Goal: Purchase product/service

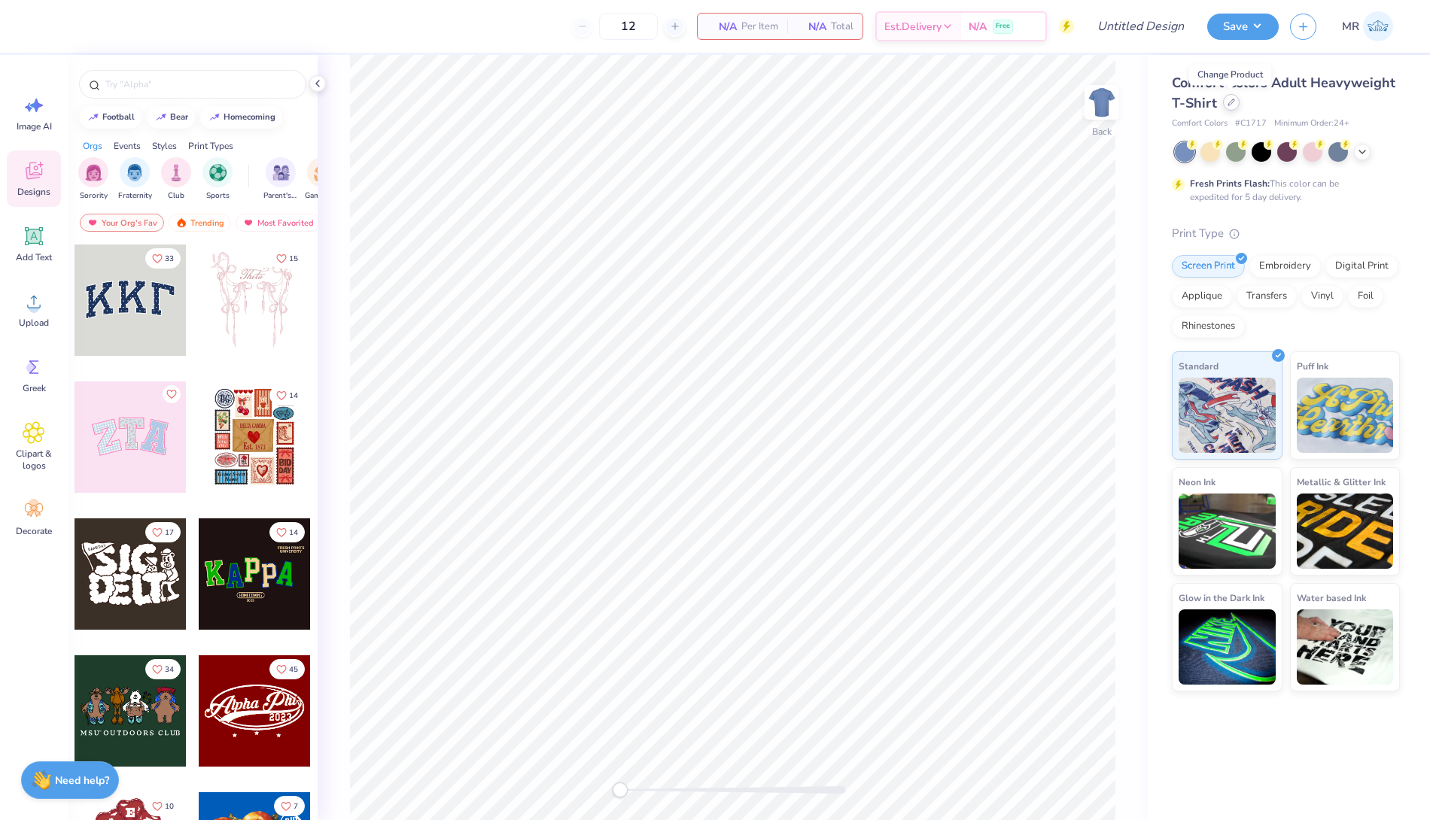
click at [1227, 103] on icon at bounding box center [1231, 103] width 8 height 8
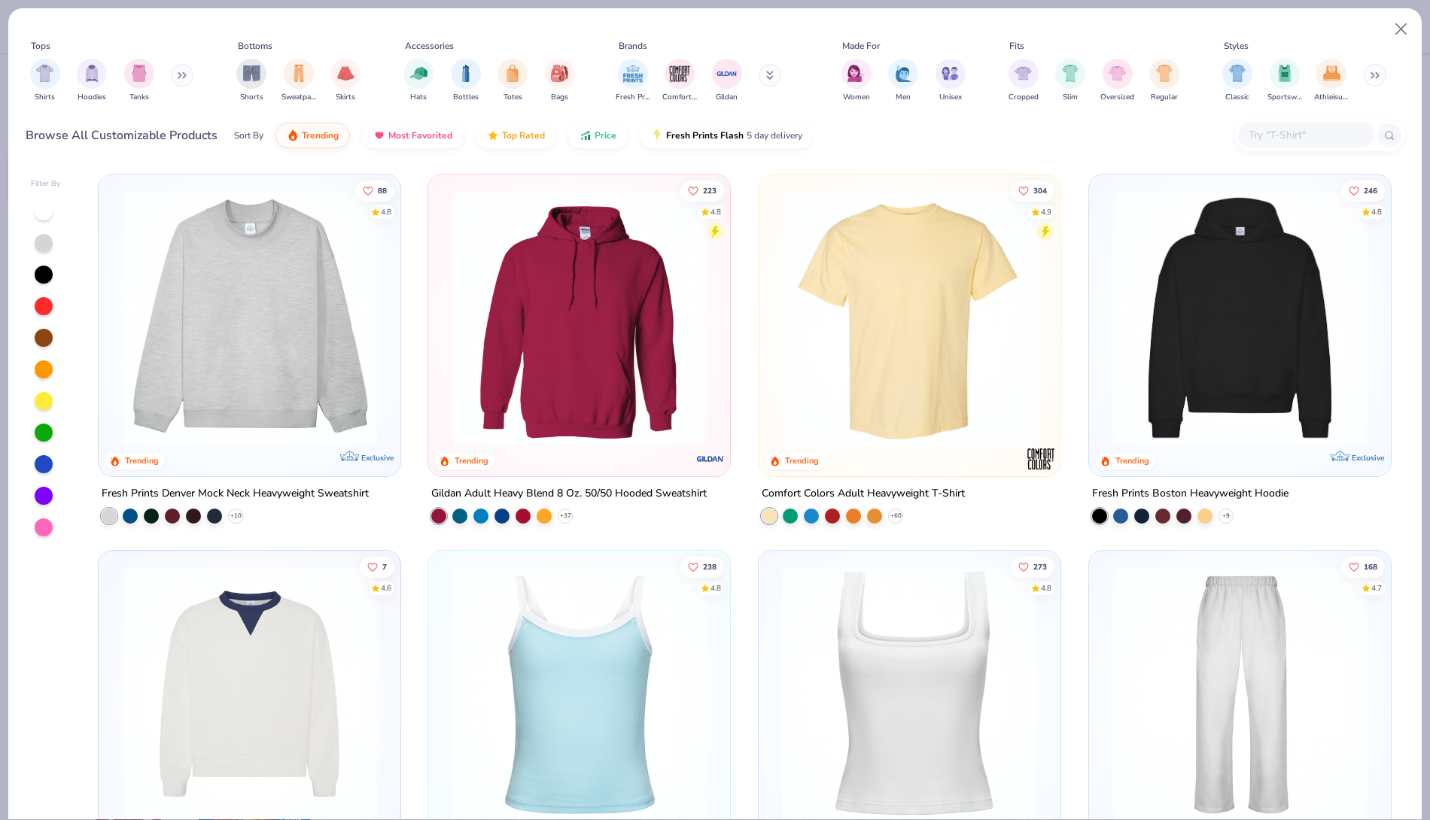
click at [1275, 133] on input "text" at bounding box center [1305, 134] width 116 height 17
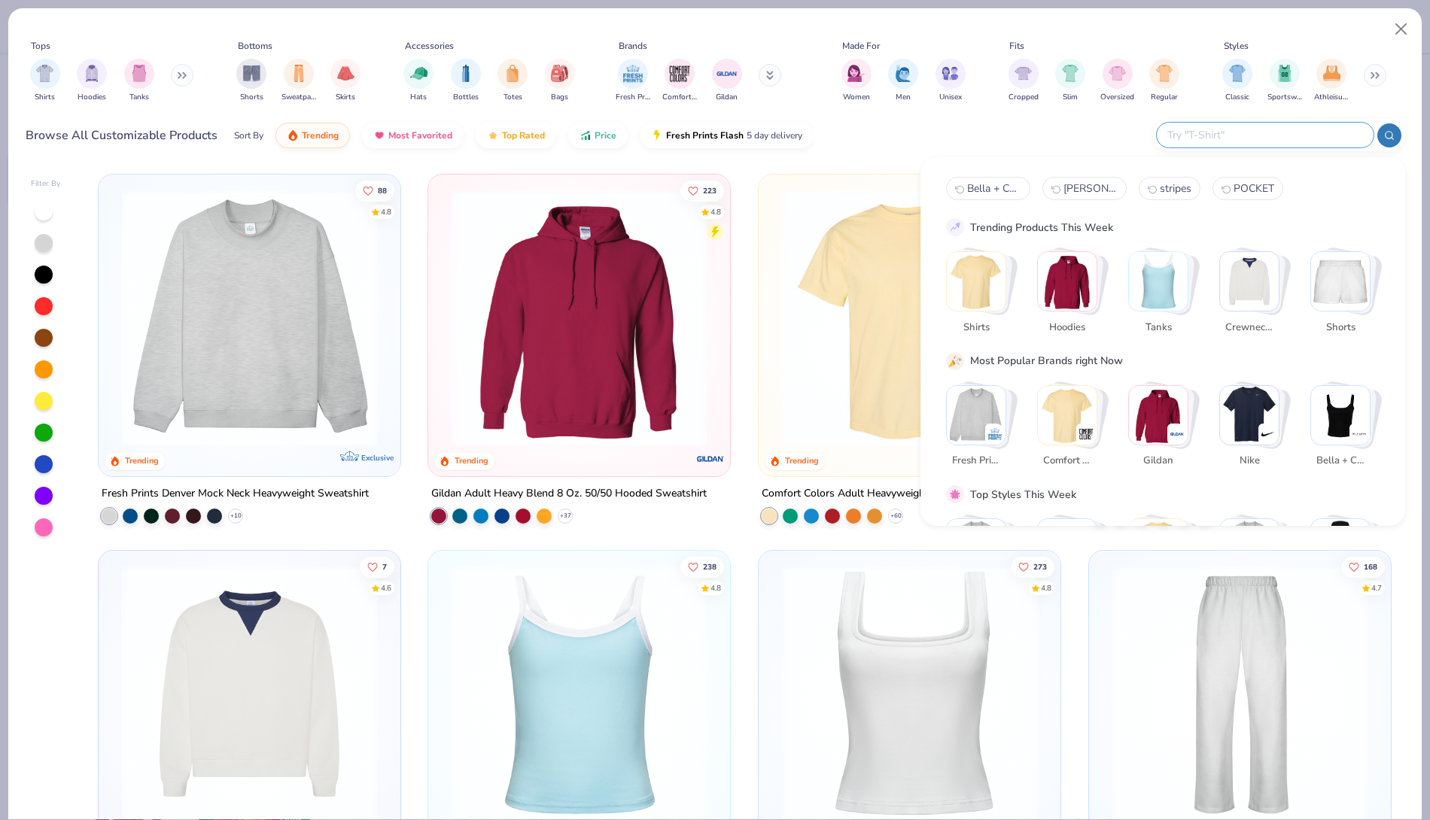
click at [981, 181] on span "Bella + Canvas #8816" at bounding box center [994, 188] width 54 height 14
type input "Bella + Canvas #8816"
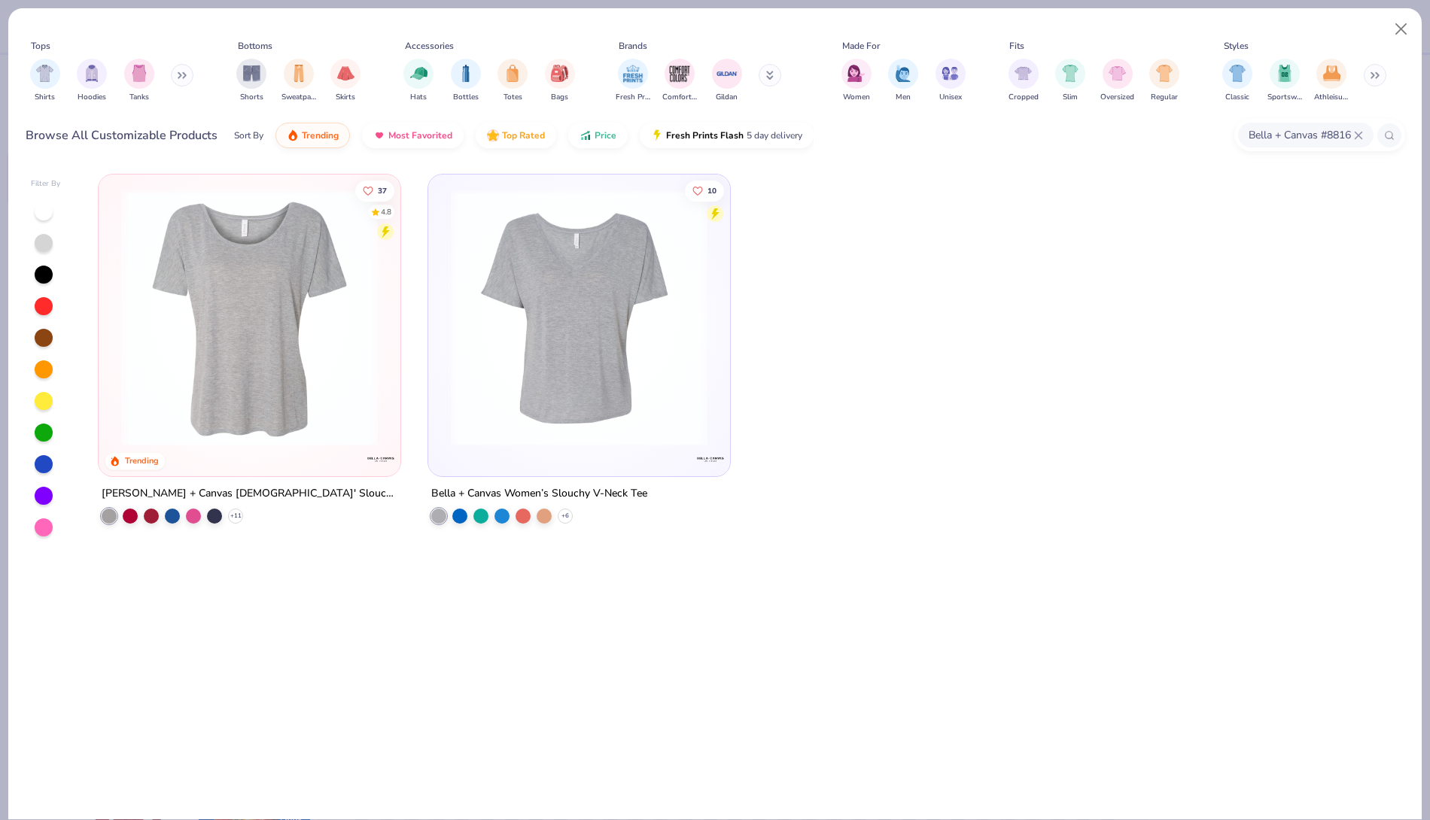
click at [206, 291] on img at bounding box center [250, 318] width 272 height 257
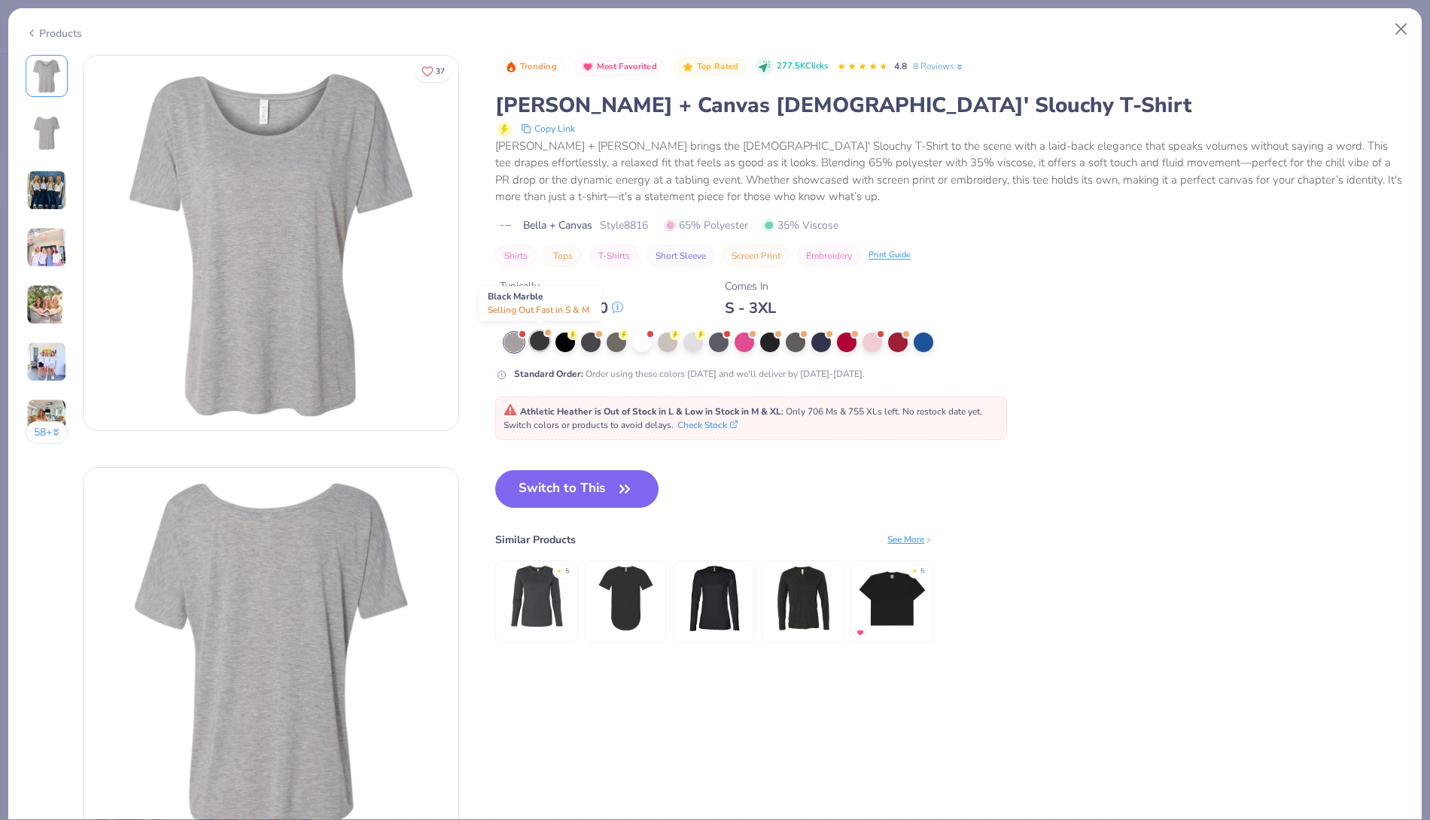
click at [536, 340] on div at bounding box center [540, 341] width 20 height 20
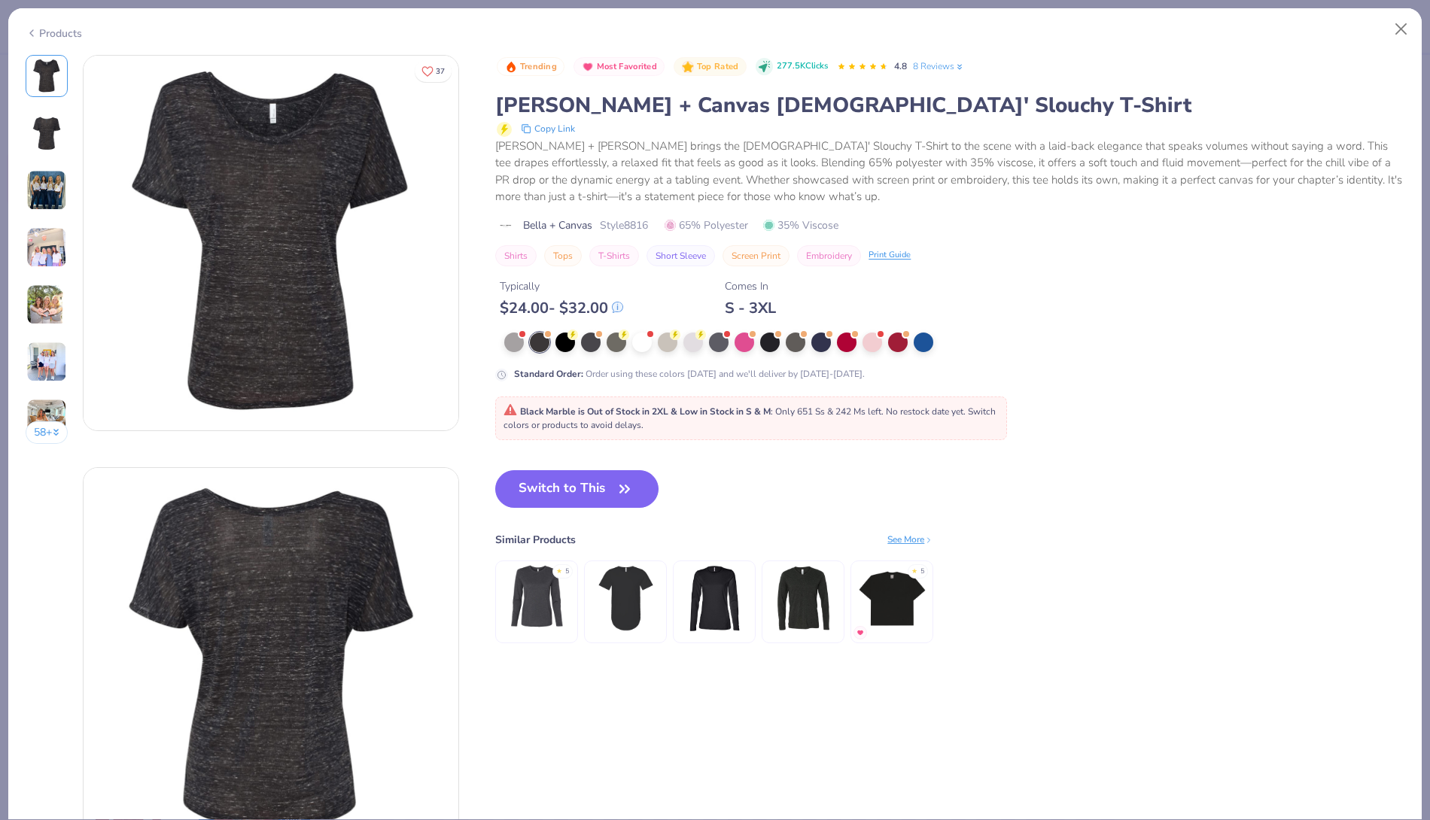
click at [42, 254] on img at bounding box center [46, 247] width 41 height 41
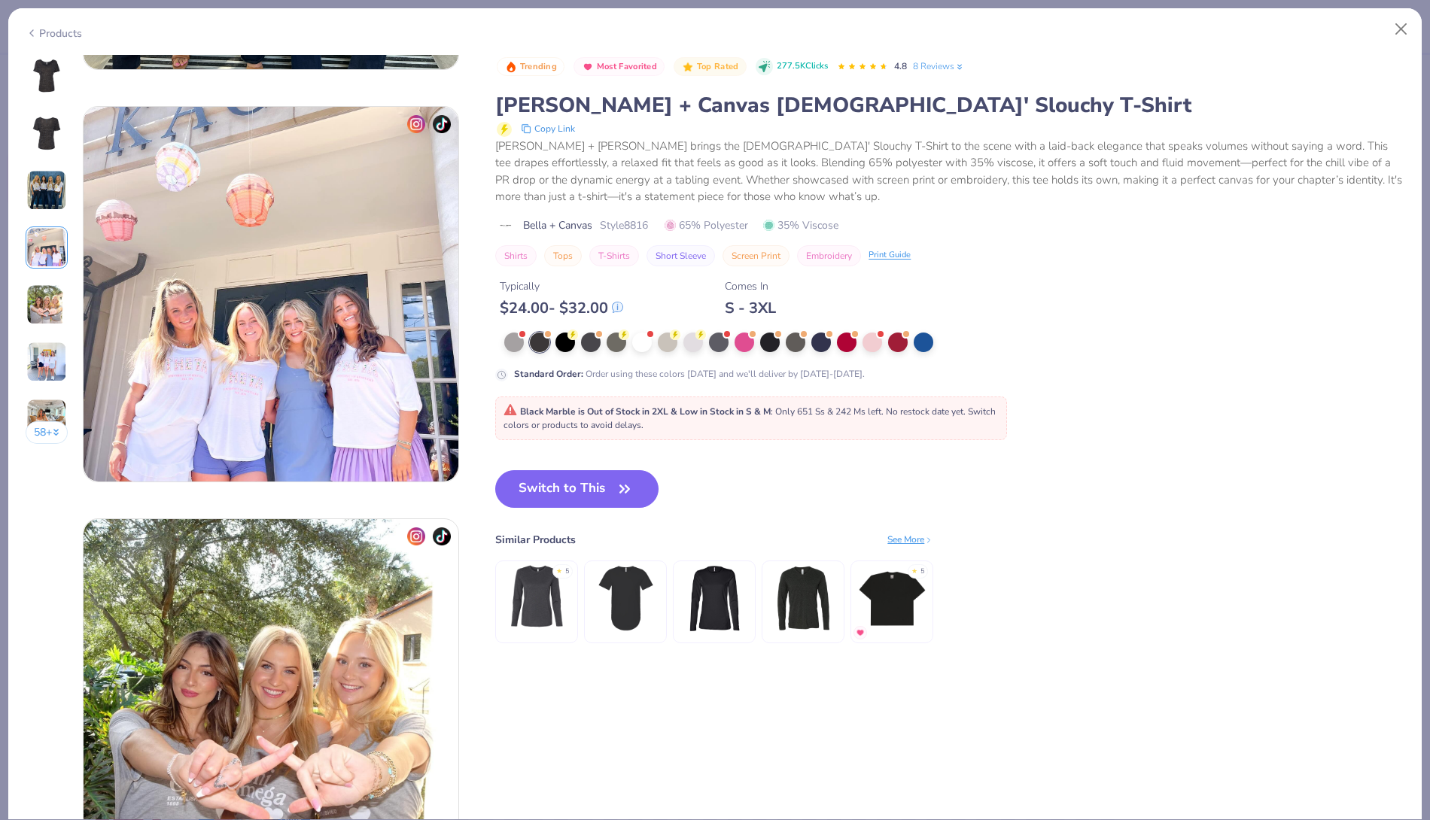
scroll to position [1237, 0]
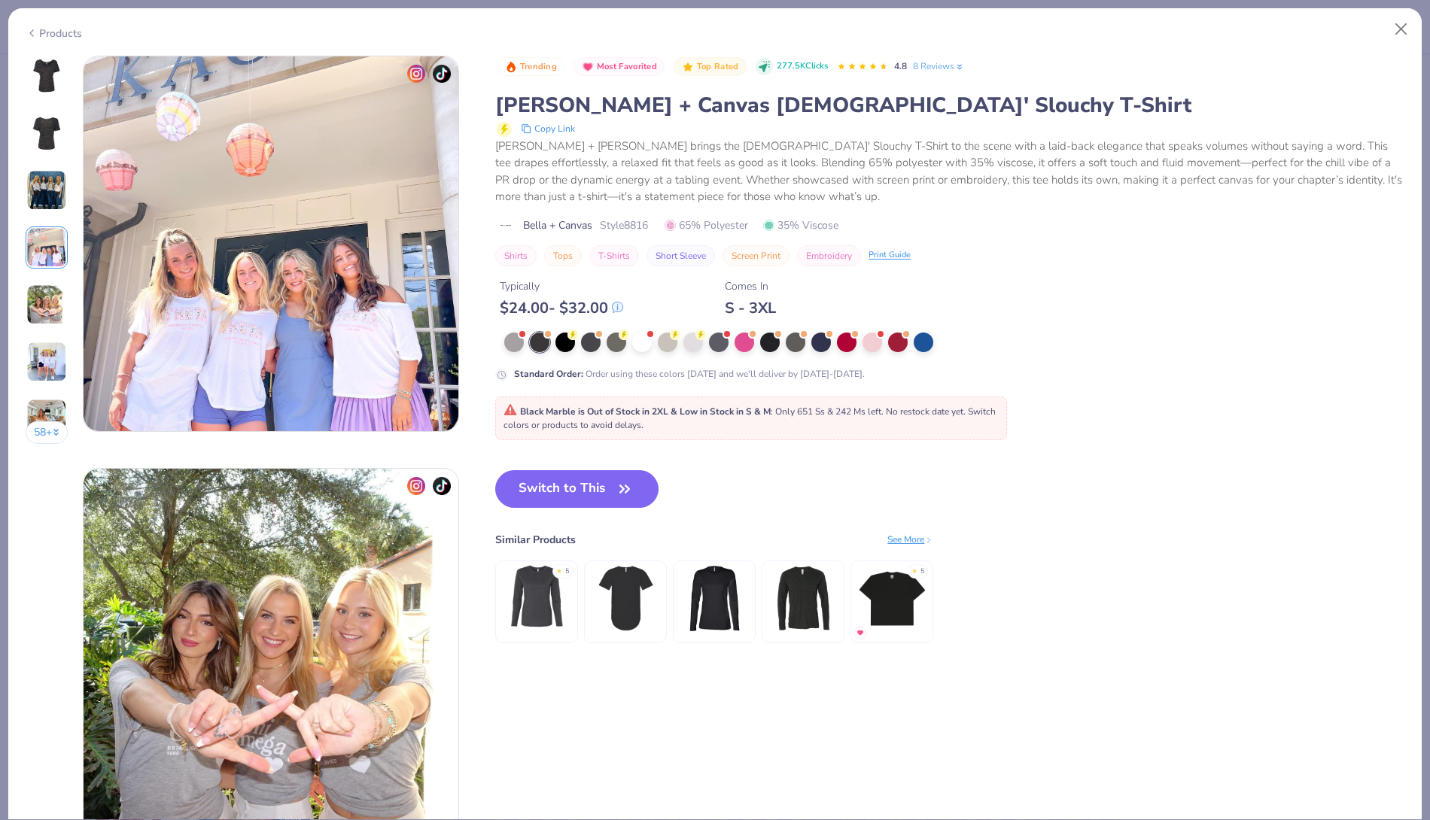
click at [42, 342] on img at bounding box center [46, 362] width 41 height 41
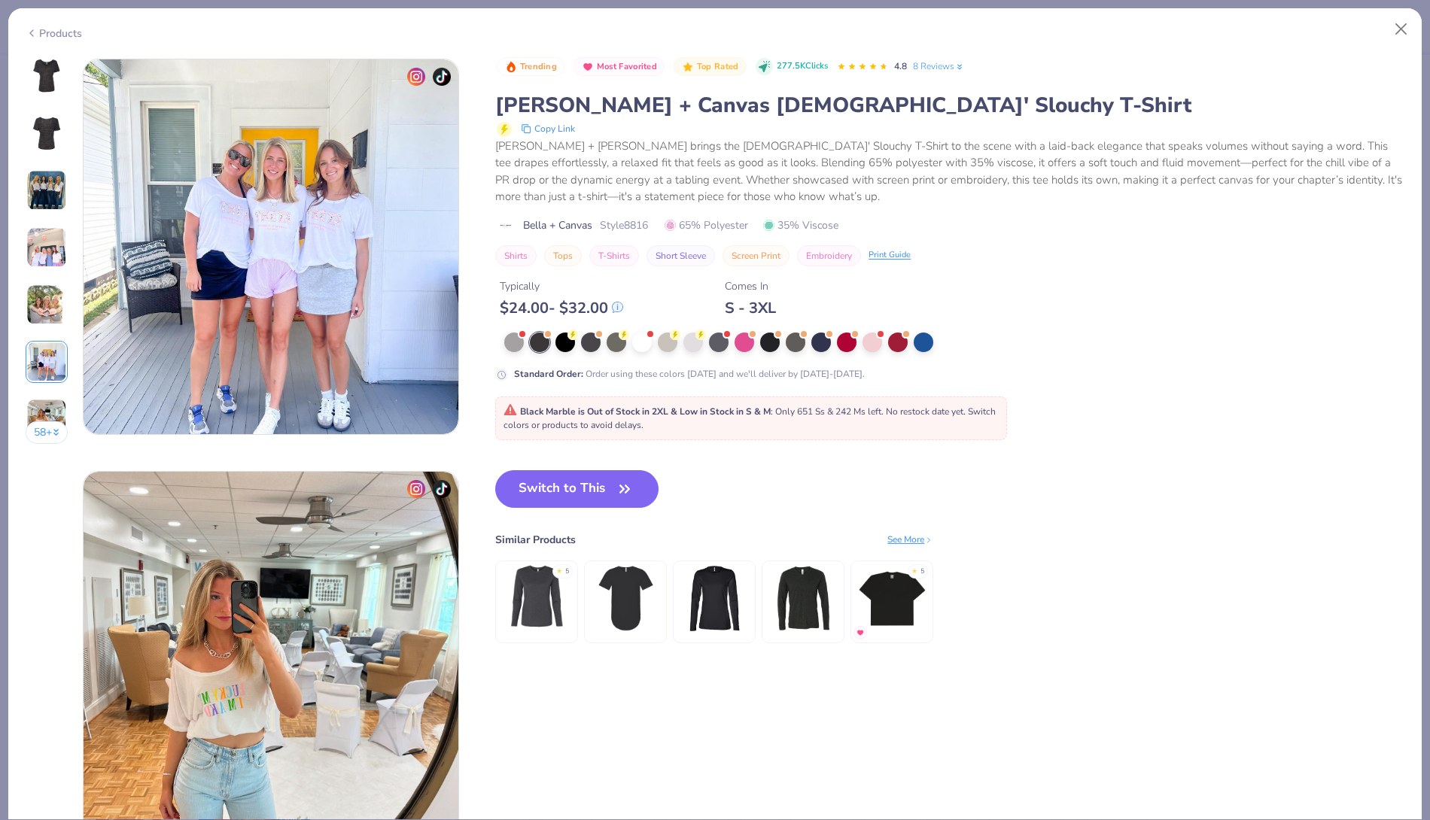
scroll to position [2062, 0]
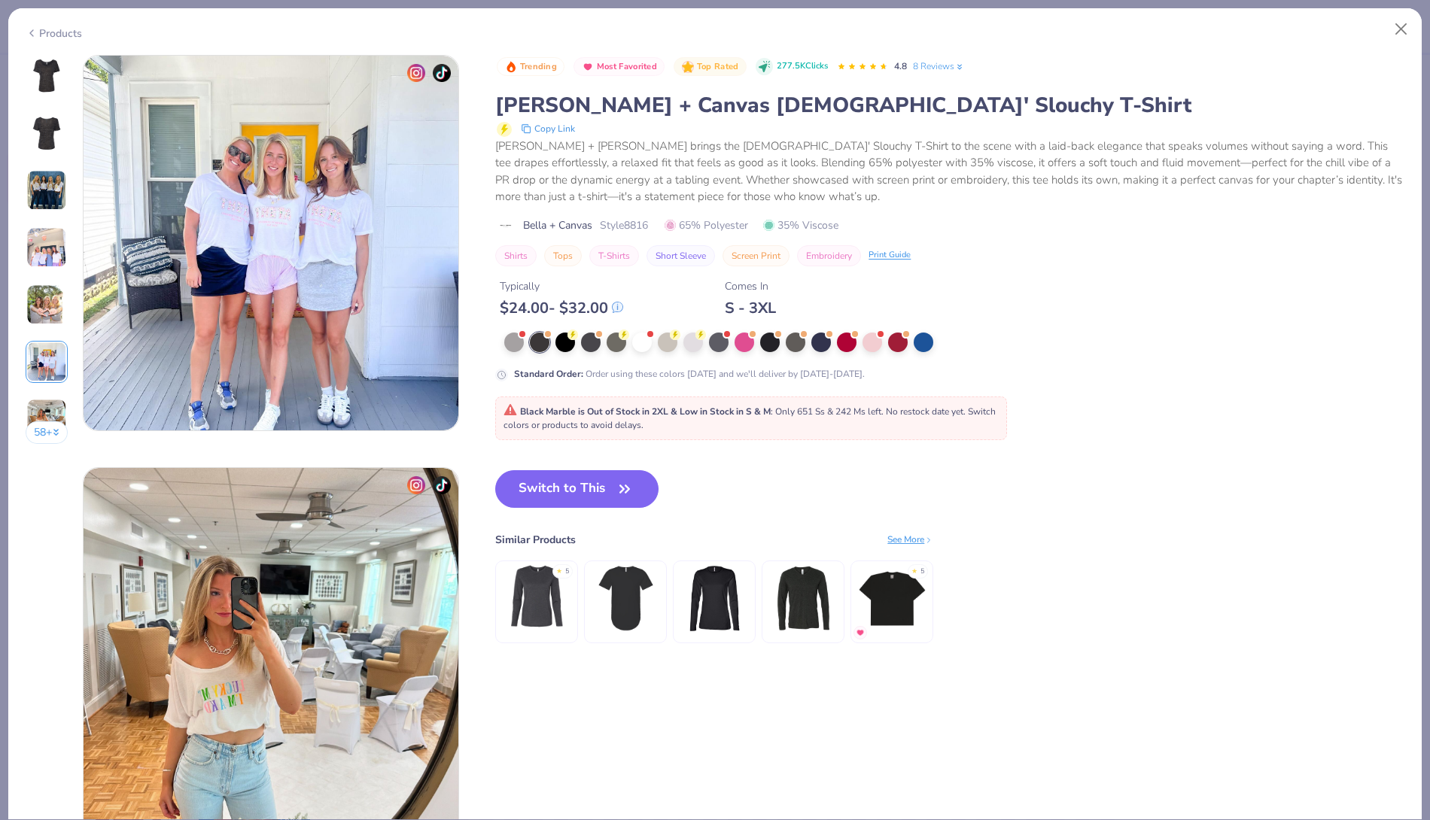
click at [230, 174] on img at bounding box center [271, 243] width 375 height 375
click at [55, 243] on img at bounding box center [46, 247] width 41 height 41
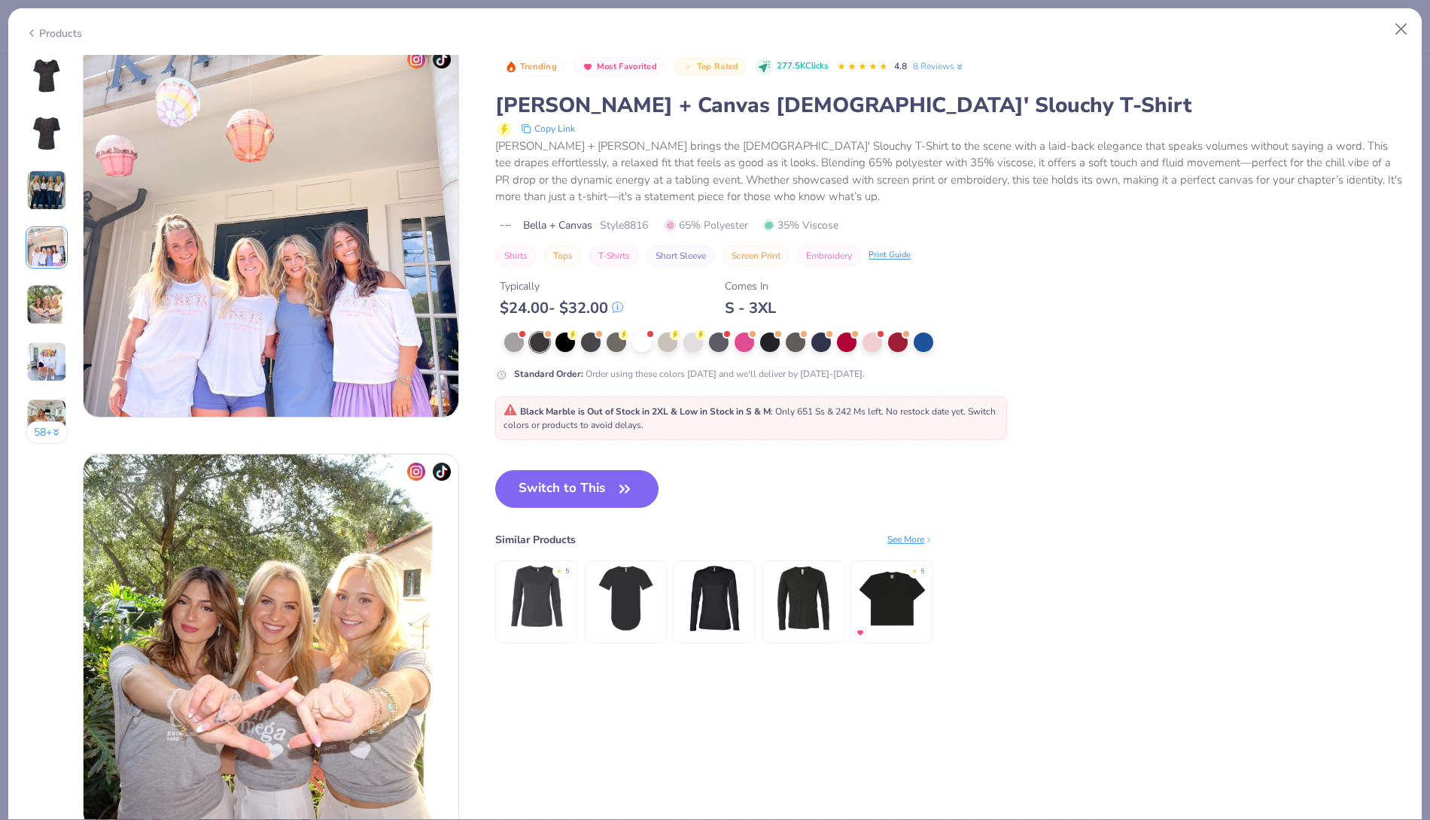
scroll to position [1237, 0]
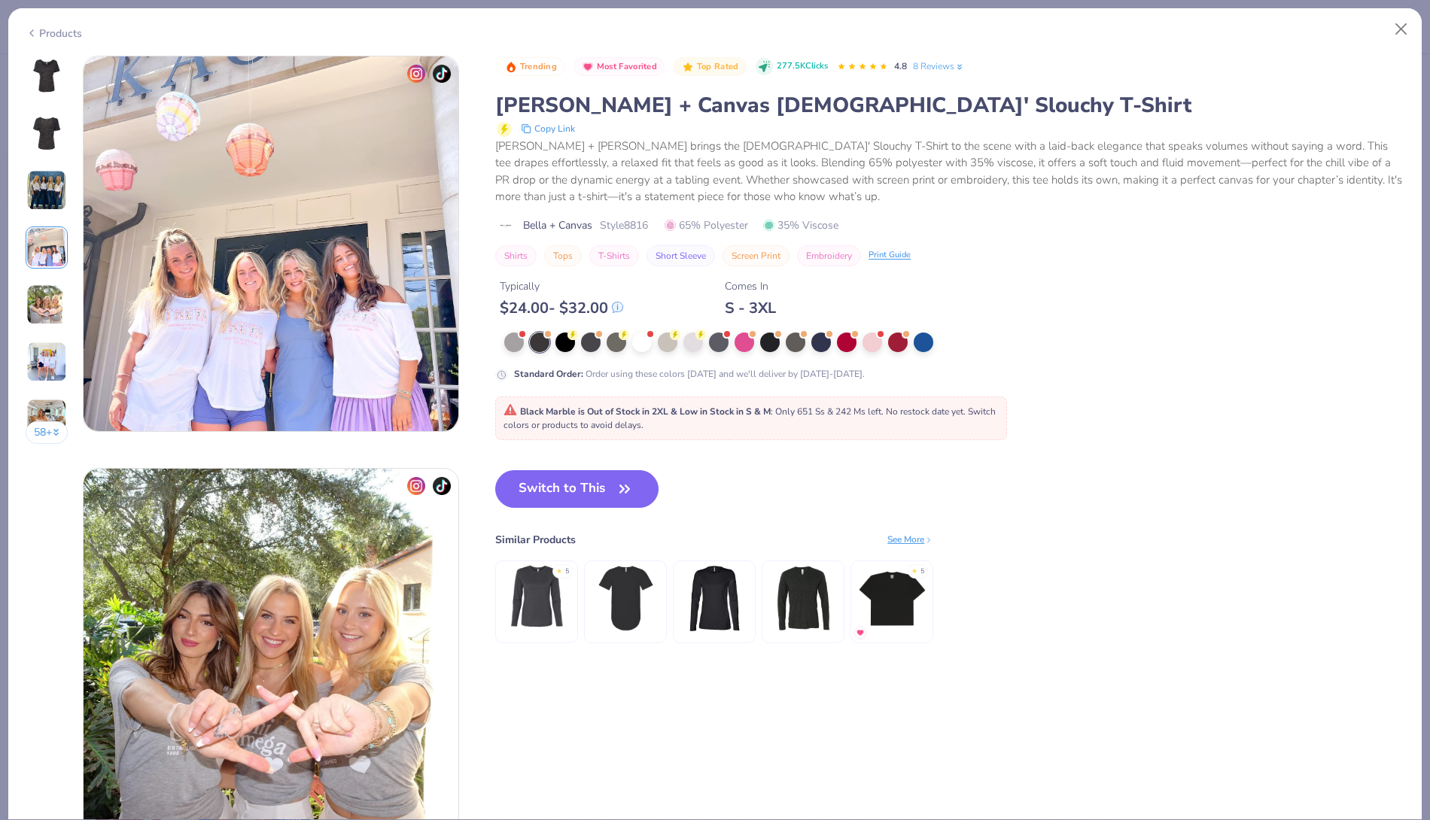
click at [47, 406] on img at bounding box center [46, 419] width 41 height 41
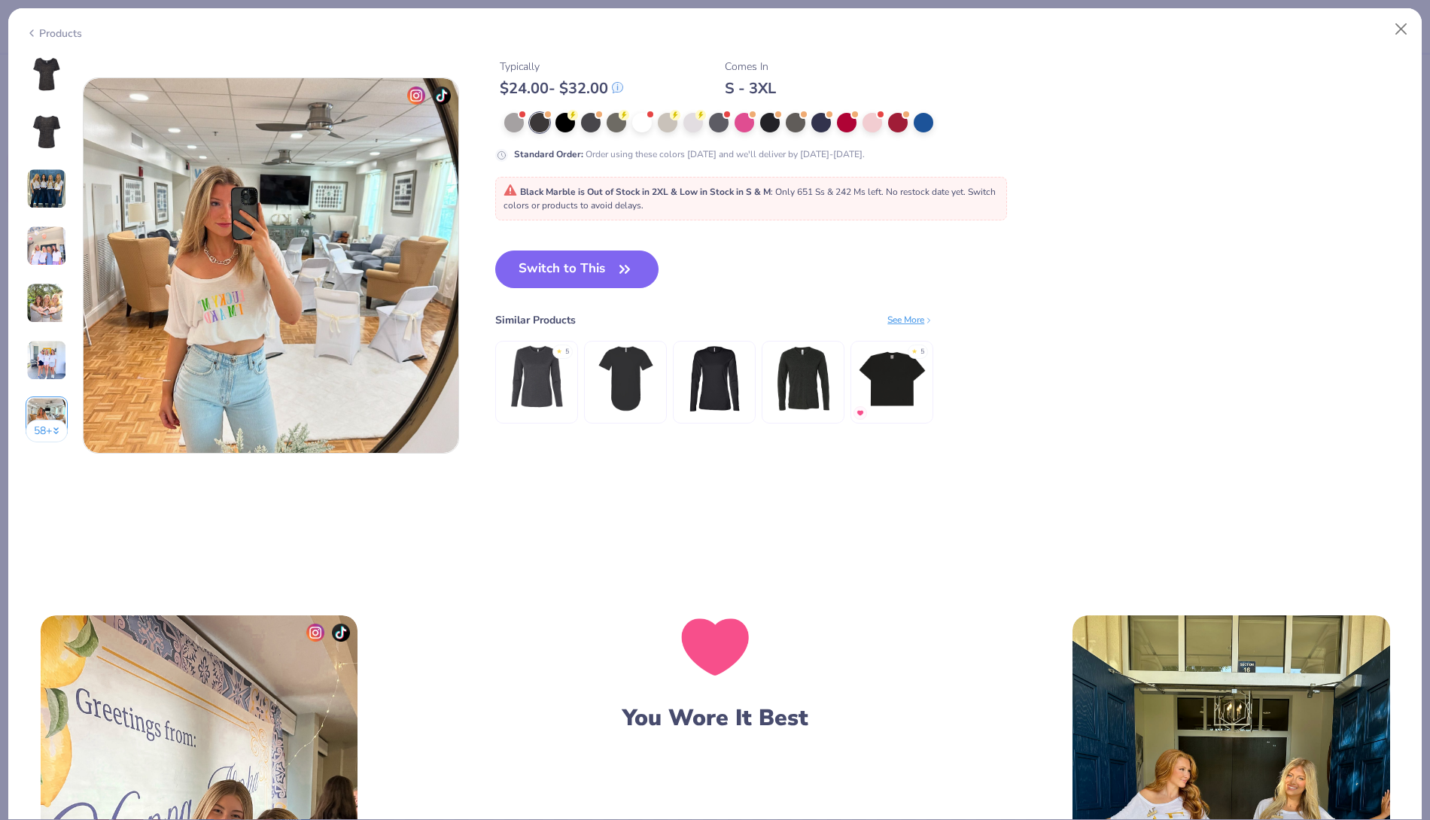
click at [47, 431] on div "58 + 37 DU Delta Gamma, [US_STATE] Christian University KK Kappa Alpha Theta, […" at bounding box center [714, 437] width 1413 height 765
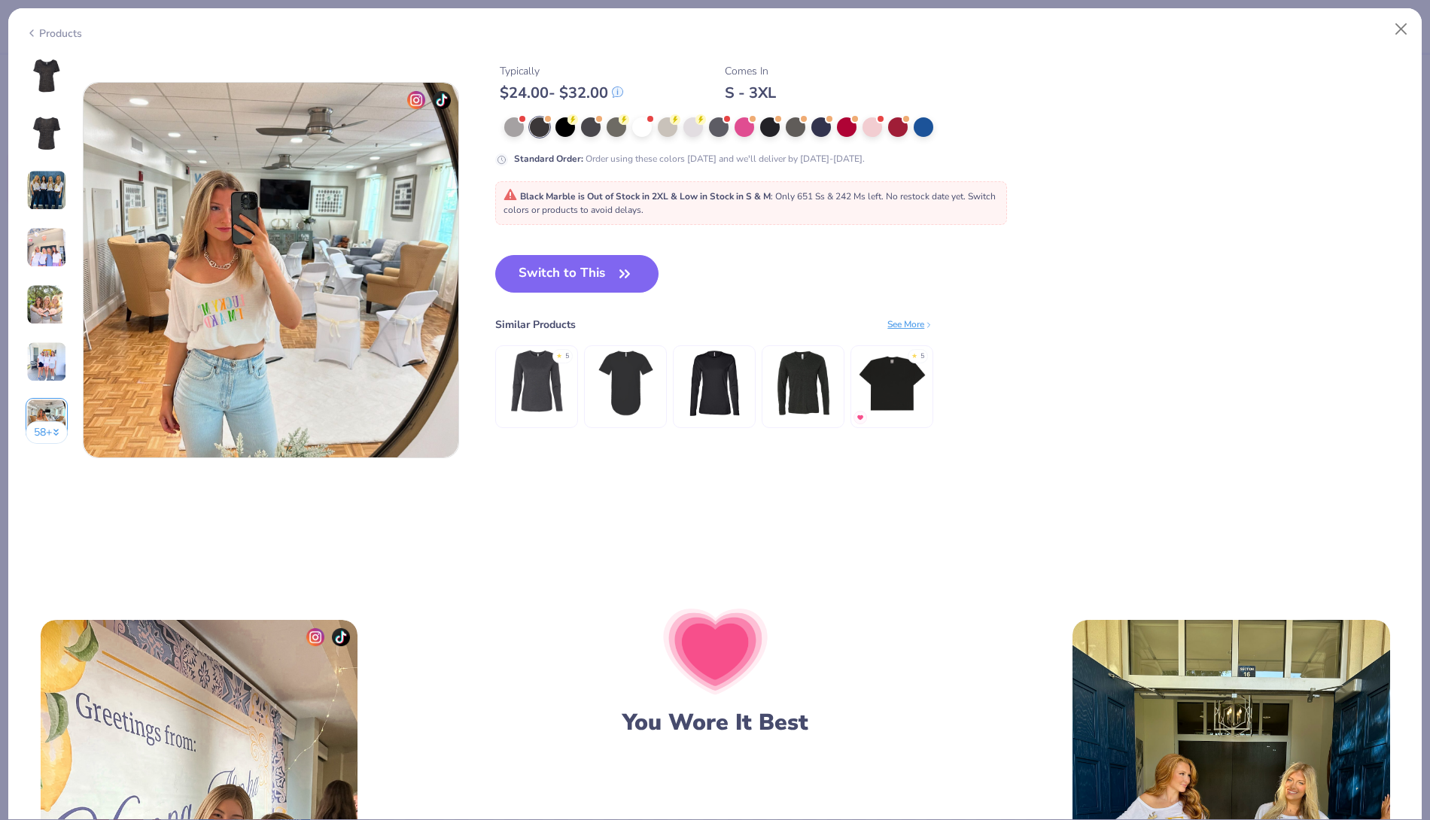
scroll to position [2237, 0]
